Goal: Book appointment/travel/reservation

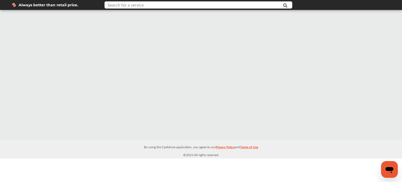
click at [245, 6] on input "text" at bounding box center [191, 6] width 172 height 8
click at [263, 70] on div at bounding box center [201, 74] width 402 height 129
click at [389, 170] on icon "Open messaging window" at bounding box center [389, 170] width 8 height 6
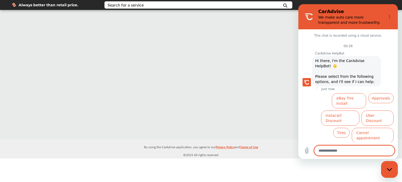
scroll to position [10, 0]
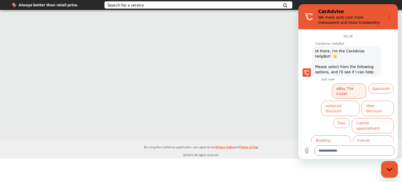
click at [340, 87] on button "eBay Tire Install" at bounding box center [349, 90] width 34 height 15
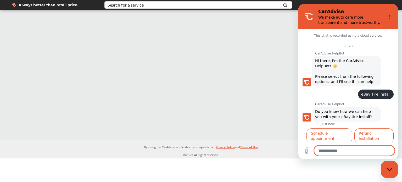
scroll to position [9, 0]
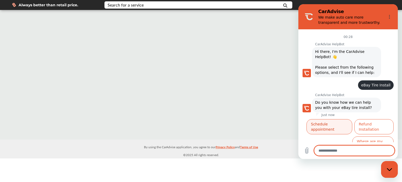
click at [352, 122] on button "Schedule appointment" at bounding box center [329, 126] width 46 height 15
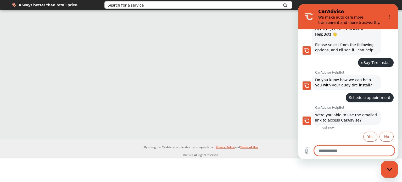
scroll to position [32, 0]
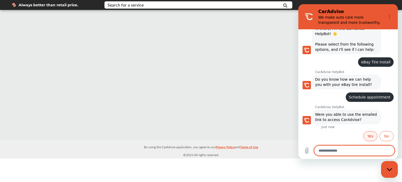
click at [364, 135] on button "Yes" at bounding box center [370, 136] width 14 height 10
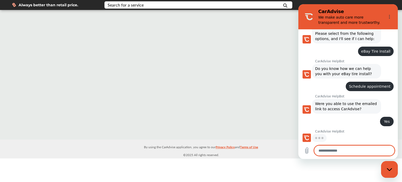
scroll to position [43, 0]
type textarea "*"
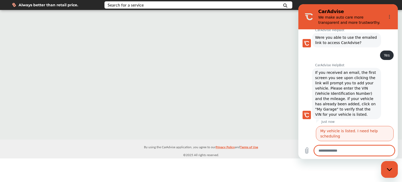
scroll to position [116, 0]
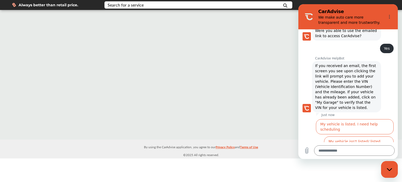
click at [184, 76] on div at bounding box center [201, 74] width 402 height 129
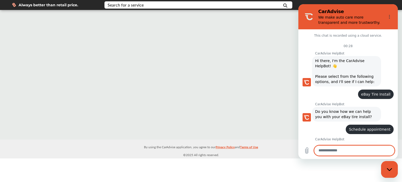
scroll to position [116, 0]
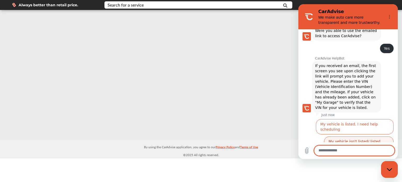
click at [335, 136] on button "My vehicle isn't listed/ listed correctly" at bounding box center [359, 143] width 70 height 15
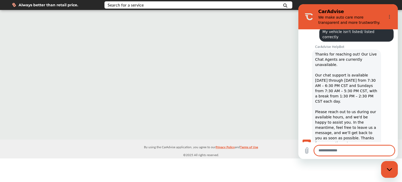
scroll to position [205, 0]
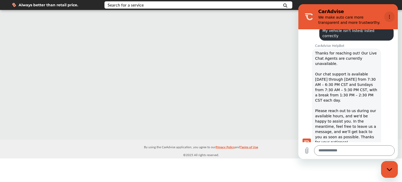
click at [388, 16] on icon "Options menu" at bounding box center [389, 17] width 4 height 4
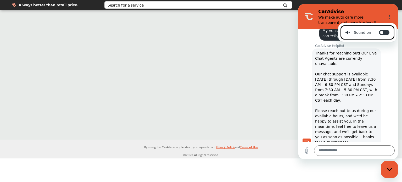
click at [242, 132] on div at bounding box center [201, 74] width 402 height 129
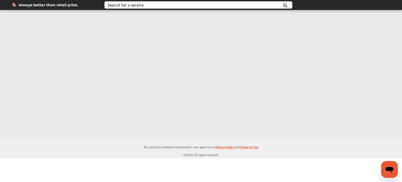
click at [177, 87] on div at bounding box center [201, 74] width 402 height 129
click at [107, 42] on div at bounding box center [201, 74] width 402 height 129
click at [157, 4] on input "text" at bounding box center [191, 6] width 172 height 8
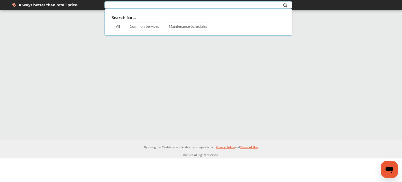
click at [116, 26] on div "All" at bounding box center [117, 26] width 13 height 8
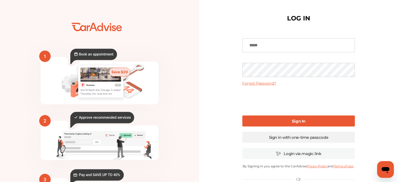
click at [287, 138] on link "Sign in with one-time passcode" at bounding box center [298, 137] width 112 height 11
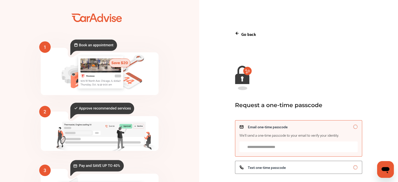
click at [274, 147] on input "Email one-time passcode We’ll send a one-time passcode to your email to verify …" at bounding box center [298, 146] width 118 height 11
type input "**********"
click at [333, 167] on div "Text one-time passcode" at bounding box center [298, 167] width 118 height 4
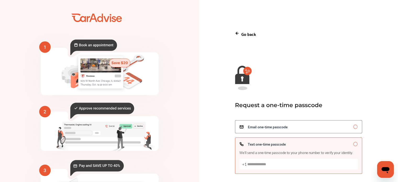
click at [278, 169] on input "Text one-time passcode We’ll send a one-time passcode to your phone number to v…" at bounding box center [298, 163] width 118 height 11
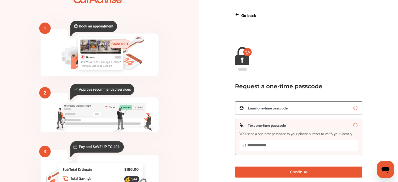
scroll to position [39, 0]
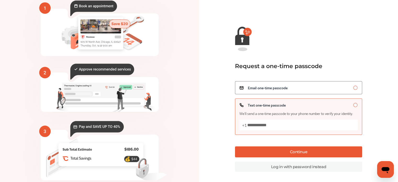
type input "**********"
click at [303, 153] on button "Continue" at bounding box center [298, 151] width 127 height 11
click at [305, 157] on button "Continue" at bounding box center [298, 151] width 127 height 11
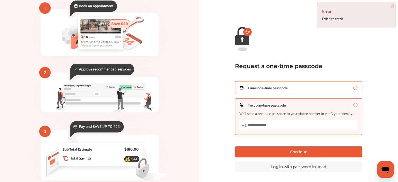
click at [256, 88] on span "Email one-time passcode" at bounding box center [268, 87] width 40 height 4
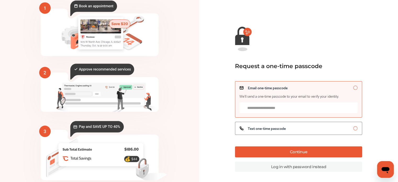
click at [266, 110] on input "Email one-time passcode We’ll send a one-time passcode to your email to verify …" at bounding box center [298, 107] width 118 height 11
type input "**********"
click at [265, 151] on button "Continue" at bounding box center [298, 151] width 127 height 11
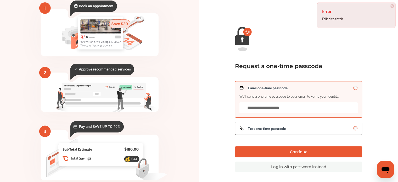
click at [390, 8] on div "Error Failed to fetch × Dismiss" at bounding box center [356, 15] width 78 height 25
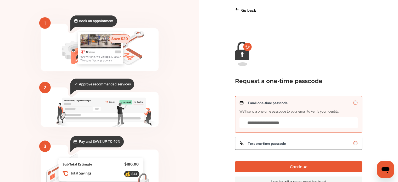
scroll to position [17, 0]
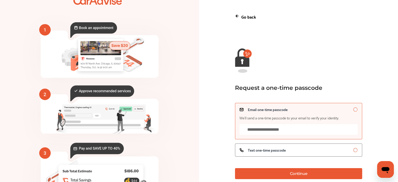
click at [239, 17] on icon at bounding box center [237, 16] width 4 height 4
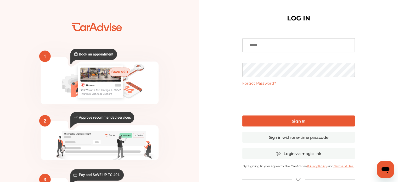
click at [254, 47] on input at bounding box center [298, 45] width 112 height 14
click at [267, 48] on input "**********" at bounding box center [298, 45] width 112 height 14
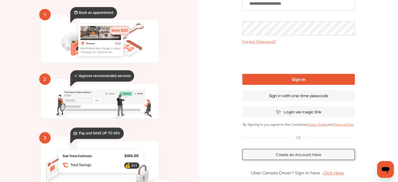
scroll to position [73, 0]
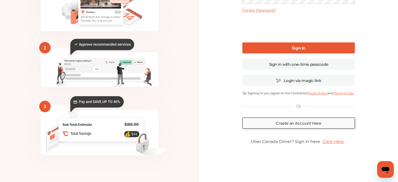
type input "**********"
click at [296, 122] on link "Create an Account Here" at bounding box center [298, 122] width 112 height 11
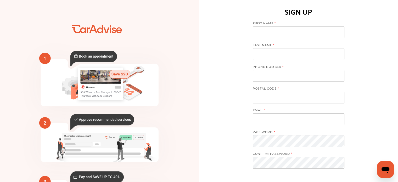
click at [275, 35] on input at bounding box center [299, 32] width 92 height 12
type input "******"
click at [263, 54] on input at bounding box center [299, 54] width 92 height 12
type input "*****"
click at [262, 79] on input "tel" at bounding box center [299, 76] width 92 height 12
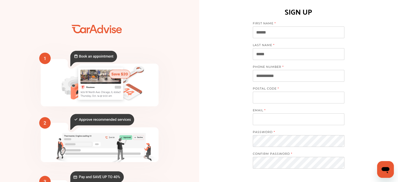
type input "**********"
click at [258, 95] on input at bounding box center [299, 98] width 92 height 12
type input "*****"
click at [261, 115] on input at bounding box center [299, 119] width 92 height 12
type input "**********"
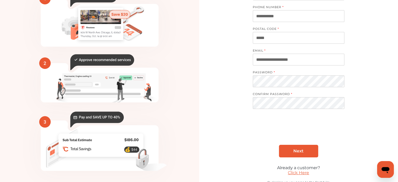
scroll to position [66, 0]
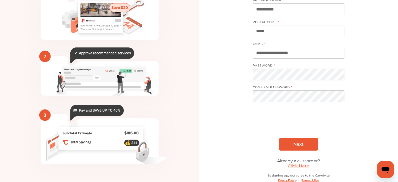
click at [284, 141] on link "Next" at bounding box center [298, 144] width 39 height 13
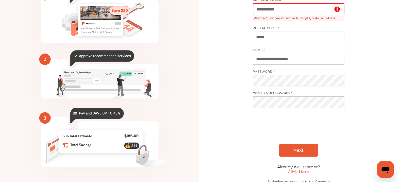
click at [257, 9] on input "**********" at bounding box center [299, 9] width 92 height 12
click at [294, 147] on span "Next" at bounding box center [298, 149] width 10 height 5
click at [295, 147] on span "Next" at bounding box center [298, 149] width 10 height 5
click at [276, 9] on input "**********" at bounding box center [299, 9] width 92 height 12
drag, startPoint x: 257, startPoint y: 9, endPoint x: 260, endPoint y: 8, distance: 3.7
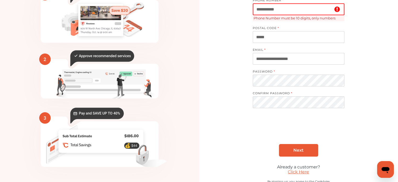
click at [260, 8] on input "**********" at bounding box center [299, 9] width 92 height 12
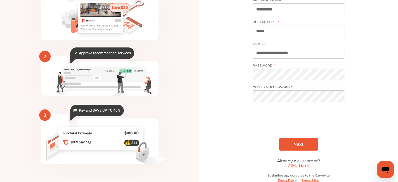
type input "**********"
click at [298, 141] on span "Next" at bounding box center [298, 143] width 10 height 5
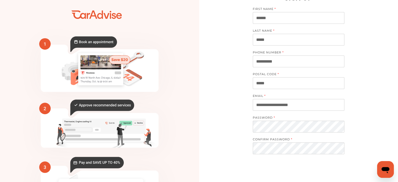
scroll to position [7, 0]
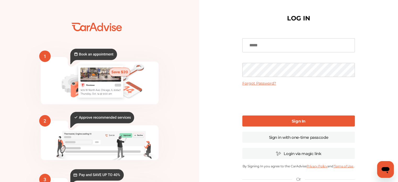
click at [261, 46] on input at bounding box center [298, 45] width 112 height 14
type input "**********"
click at [291, 124] on link "Sign In" at bounding box center [298, 120] width 112 height 11
click at [288, 117] on link "Sign In" at bounding box center [298, 120] width 112 height 11
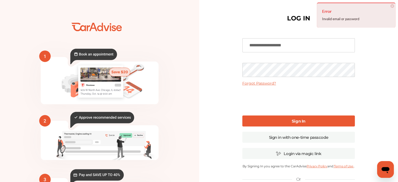
click at [257, 85] on link "Forgot Password?" at bounding box center [259, 83] width 34 height 5
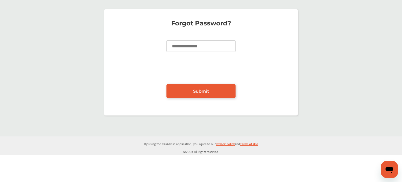
click at [175, 47] on input at bounding box center [200, 46] width 69 height 12
type input "**********"
click at [196, 87] on link "Submit" at bounding box center [200, 91] width 69 height 14
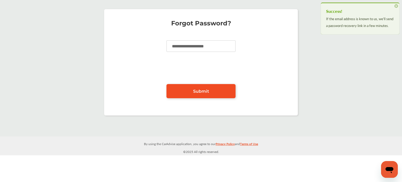
click at [222, 92] on link "Submit" at bounding box center [200, 91] width 69 height 14
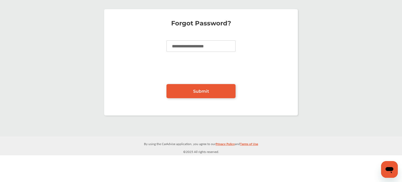
click at [350, 37] on div "**********" at bounding box center [200, 62] width 399 height 117
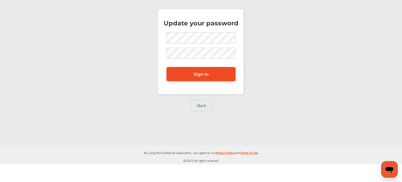
click at [196, 75] on span "Sign In" at bounding box center [200, 74] width 15 height 5
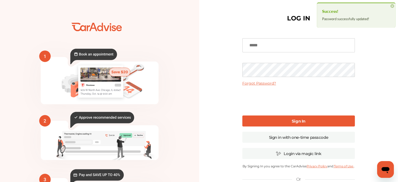
click at [253, 50] on input at bounding box center [298, 45] width 112 height 14
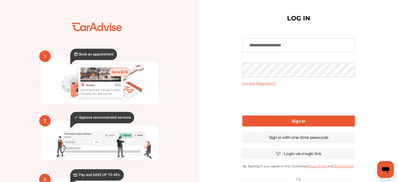
type input "**********"
click at [281, 124] on link "Sign In" at bounding box center [298, 120] width 112 height 11
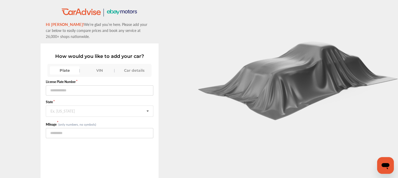
scroll to position [9, 0]
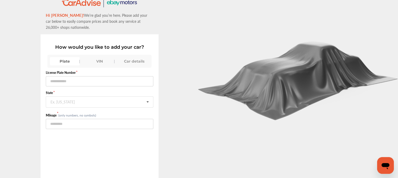
click at [98, 60] on div "VIN" at bounding box center [100, 61] width 30 height 8
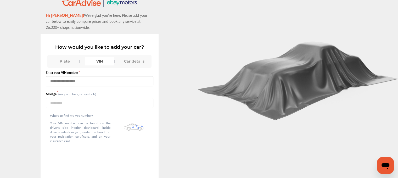
click at [57, 82] on input "text" at bounding box center [99, 81] width 107 height 10
type input "**********"
click at [56, 103] on input "number" at bounding box center [99, 103] width 107 height 10
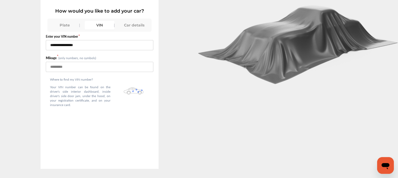
scroll to position [39, 0]
type input "******"
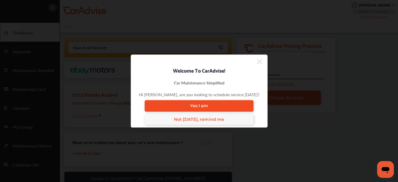
click at [203, 106] on span "Yes I am" at bounding box center [199, 105] width 18 height 5
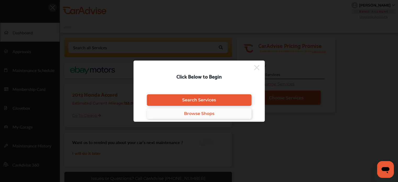
click at [197, 113] on span "Browse Shops" at bounding box center [199, 113] width 30 height 5
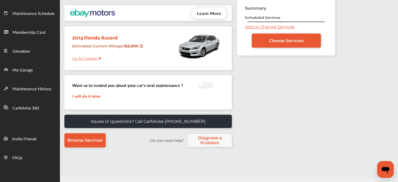
scroll to position [71, 0]
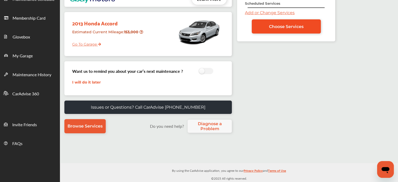
click at [280, 24] on span "Choose Services" at bounding box center [286, 26] width 35 height 5
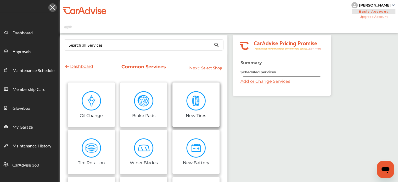
click at [192, 105] on img at bounding box center [196, 101] width 20 height 20
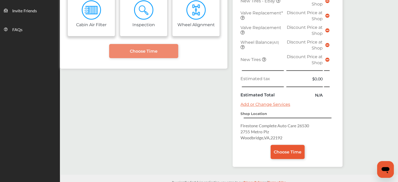
scroll to position [186, 0]
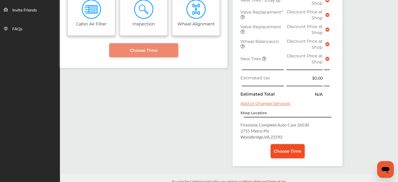
click at [286, 149] on span "Choose Time" at bounding box center [287, 151] width 28 height 5
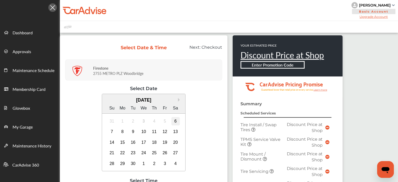
click at [175, 122] on div "6" at bounding box center [175, 121] width 8 height 8
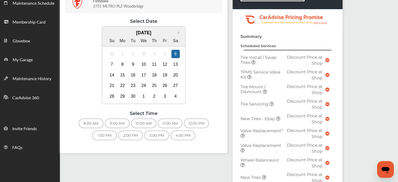
scroll to position [68, 0]
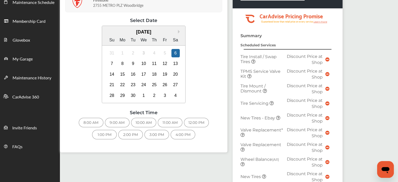
click at [88, 123] on div "8:00 AM" at bounding box center [91, 122] width 25 height 9
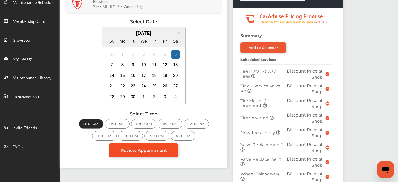
click at [141, 150] on span "Review Appointment" at bounding box center [144, 150] width 46 height 5
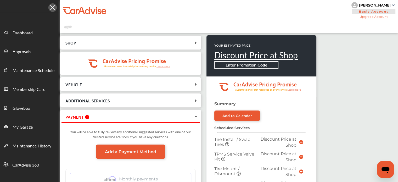
click at [196, 118] on icon at bounding box center [196, 116] width 4 height 5
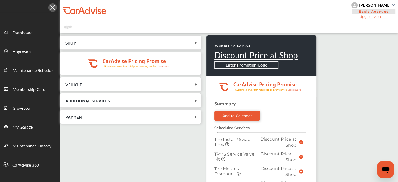
click at [196, 118] on icon at bounding box center [195, 117] width 5 height 4
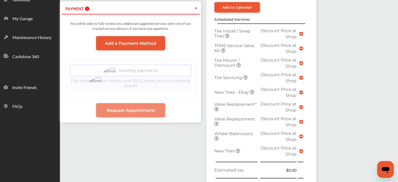
scroll to position [107, 0]
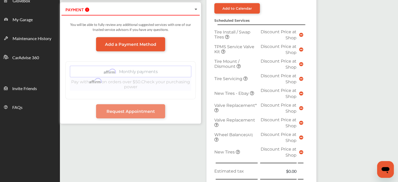
click at [182, 52] on div "Add a Payment Method Monthly payments Pay with Affirm on orders over $50. Check…" at bounding box center [130, 68] width 130 height 62
click at [147, 109] on span "Request Appointment" at bounding box center [130, 111] width 48 height 5
click at [181, 6] on span "PAYMENT" at bounding box center [127, 9] width 132 height 7
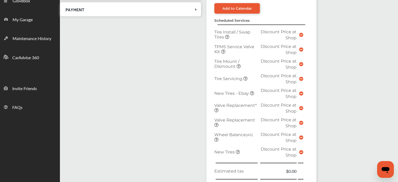
scroll to position [59, 0]
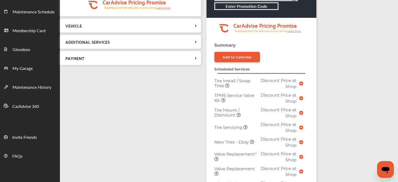
click at [186, 26] on span "VEHICLE" at bounding box center [127, 25] width 132 height 7
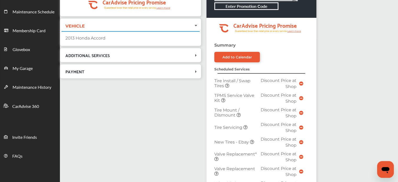
click at [139, 39] on div "2013 Honda Accord" at bounding box center [130, 38] width 130 height 5
click at [193, 57] on div "ADDITIONAL SERVICES" at bounding box center [130, 54] width 138 height 11
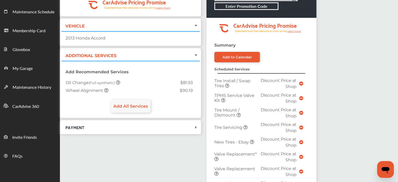
click at [128, 79] on td "Oil Change (Full-synthetic)" at bounding box center [114, 83] width 101 height 8
click at [112, 90] on td "Wheel Alignment" at bounding box center [114, 91] width 101 height 8
click at [90, 127] on span "PAYMENT" at bounding box center [127, 126] width 132 height 7
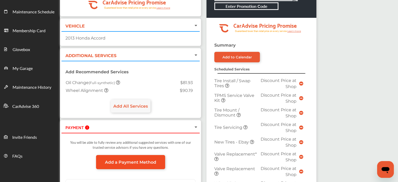
click at [134, 159] on span "Add a Payment Method" at bounding box center [130, 161] width 51 height 5
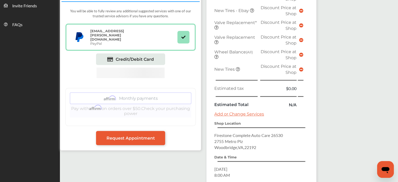
scroll to position [191, 0]
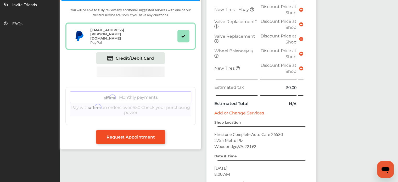
click at [129, 134] on span "Request Appointment" at bounding box center [130, 136] width 48 height 5
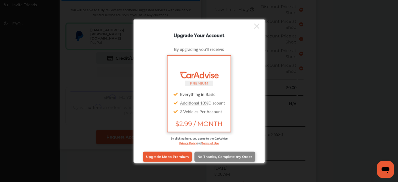
click at [213, 158] on span "No Thanks, Complete my Order" at bounding box center [224, 157] width 54 height 4
